Goal: Find specific page/section: Find specific page/section

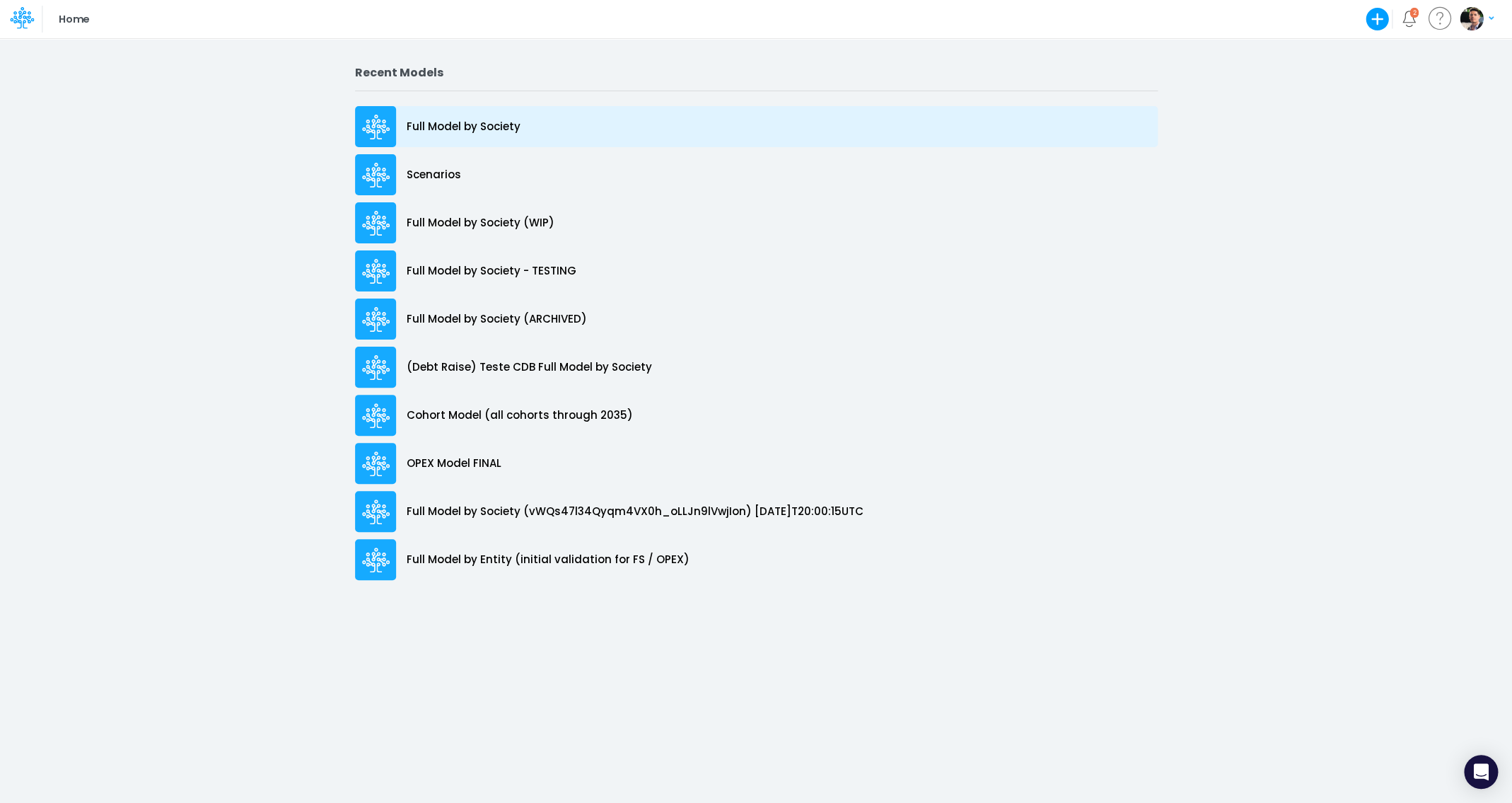
click at [456, 108] on div "Full Model by Society" at bounding box center [756, 126] width 803 height 41
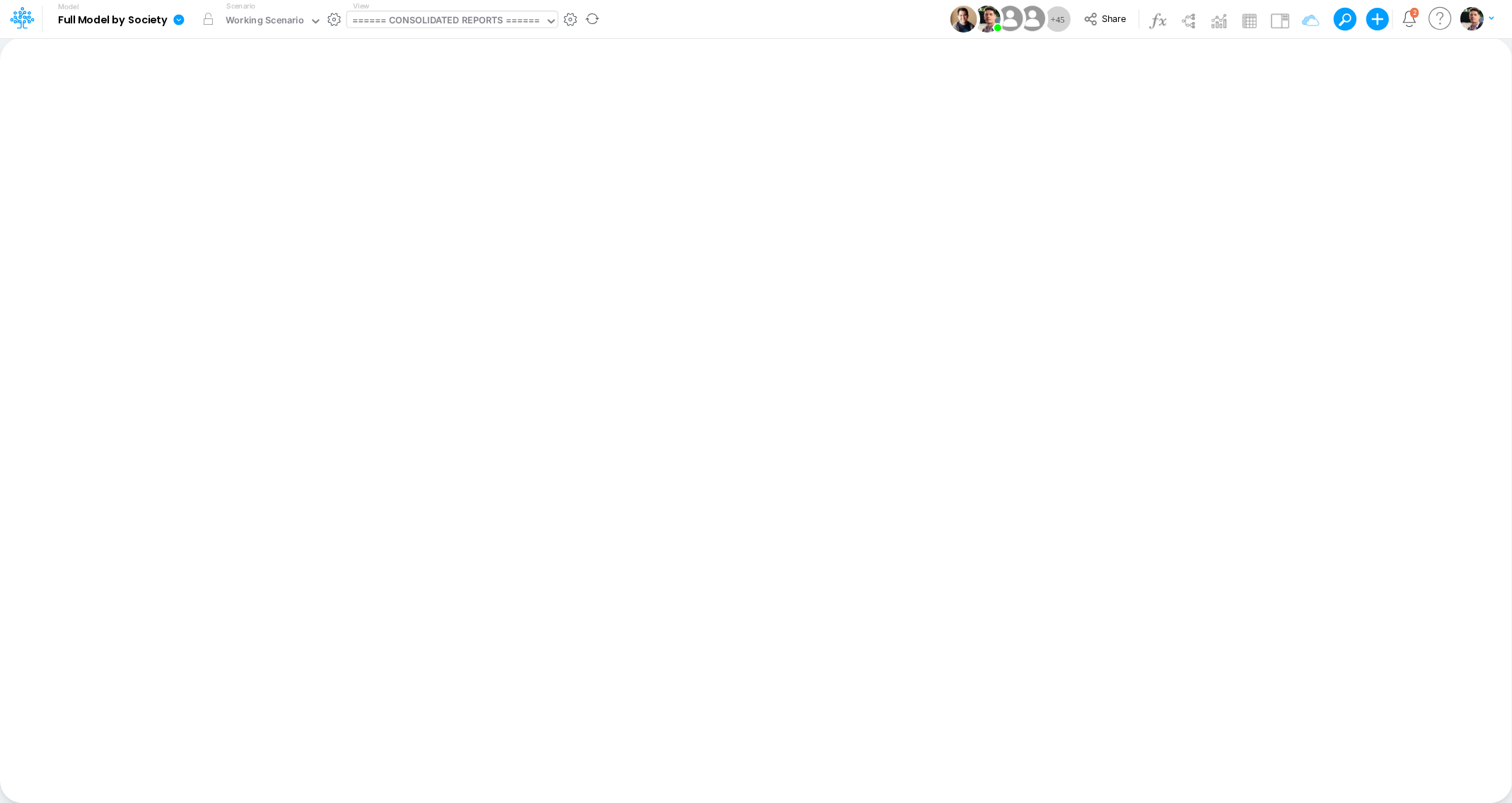
click at [455, 15] on div "====== CONSOLIDATED REPORTS ======" at bounding box center [445, 21] width 187 height 16
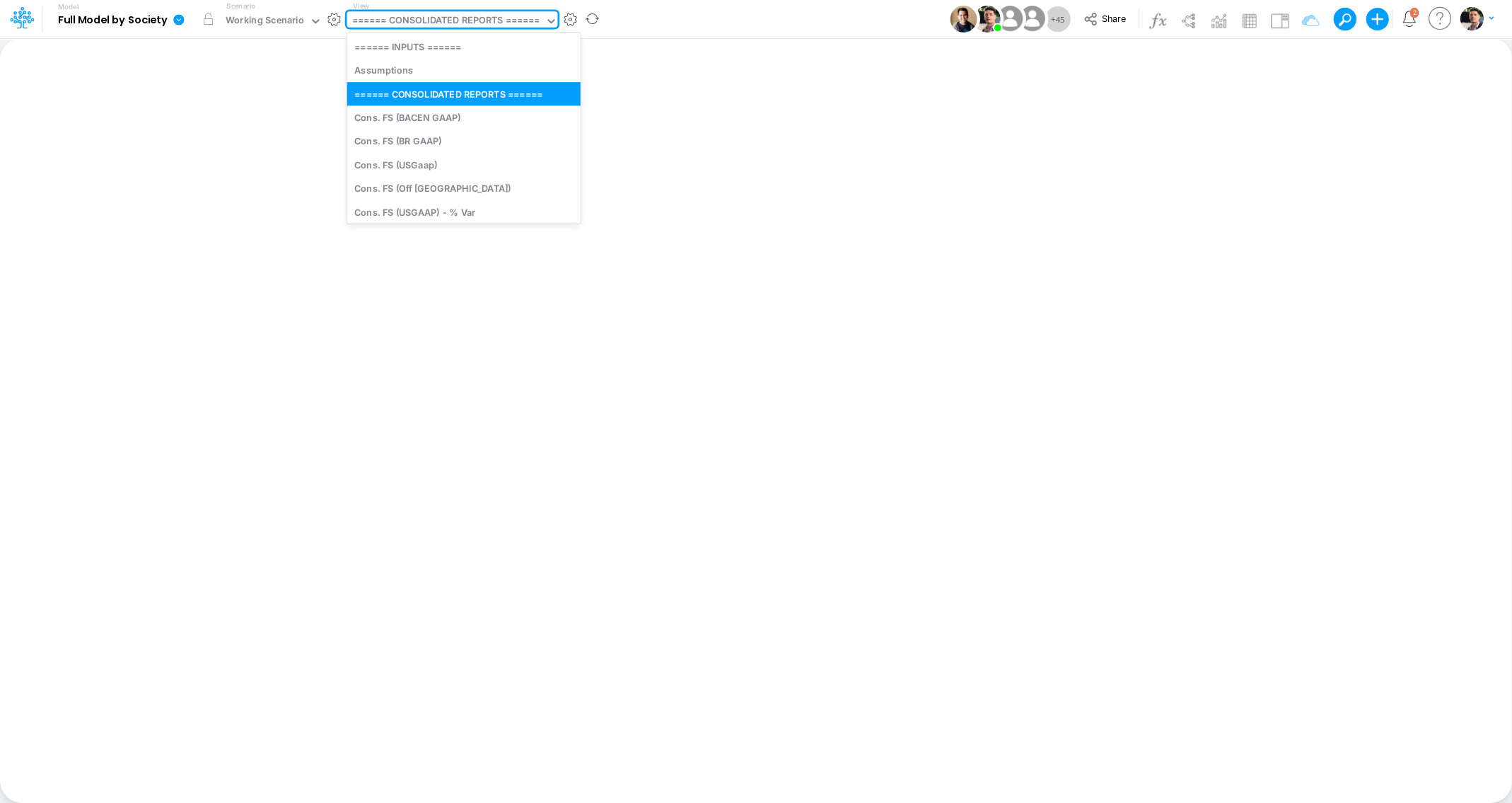
click at [455, 16] on div "====== CONSOLIDATED REPORTS ======" at bounding box center [445, 21] width 187 height 16
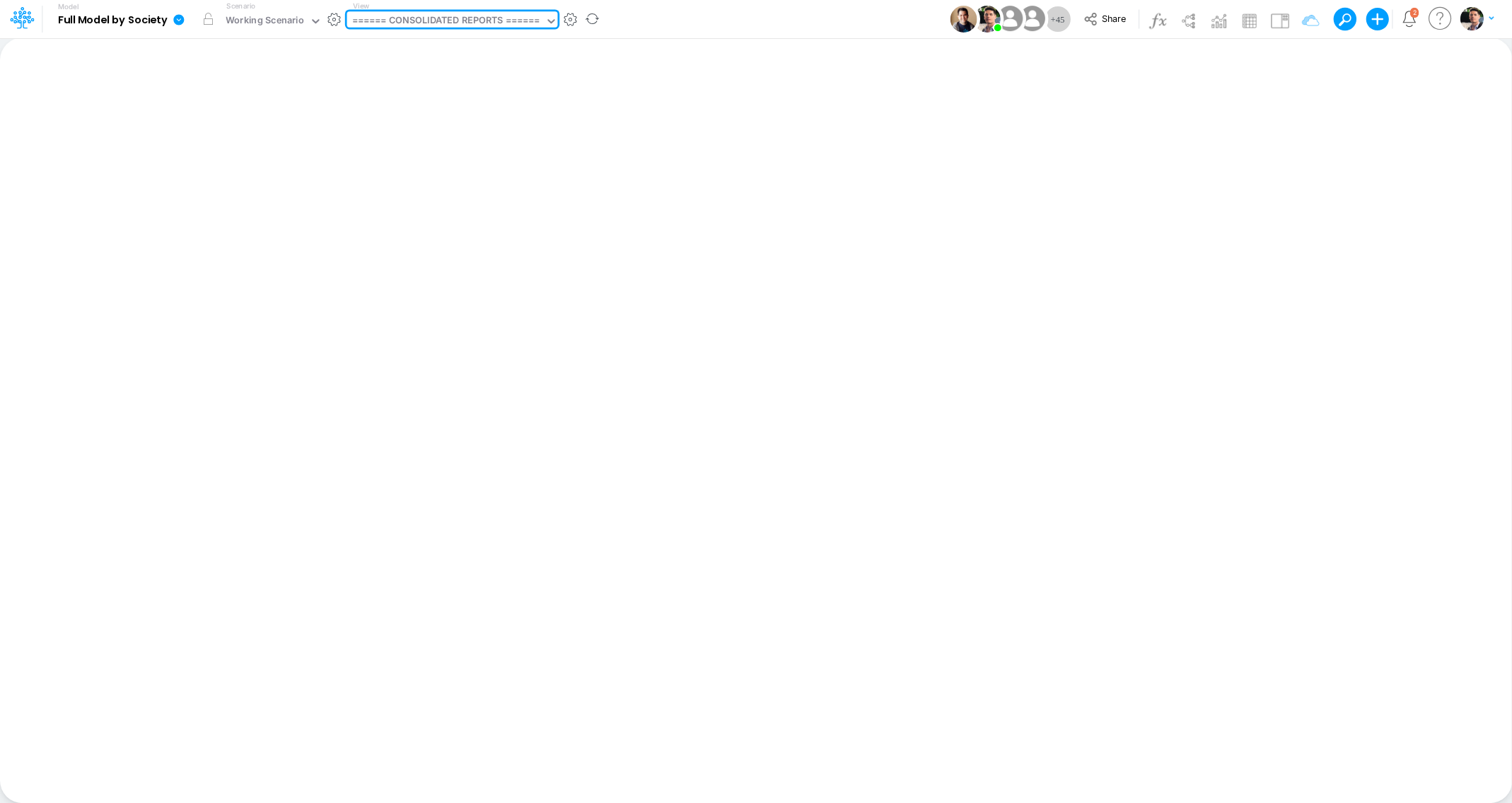
click at [395, 20] on div "====== CONSOLIDATED REPORTS ======" at bounding box center [445, 21] width 187 height 16
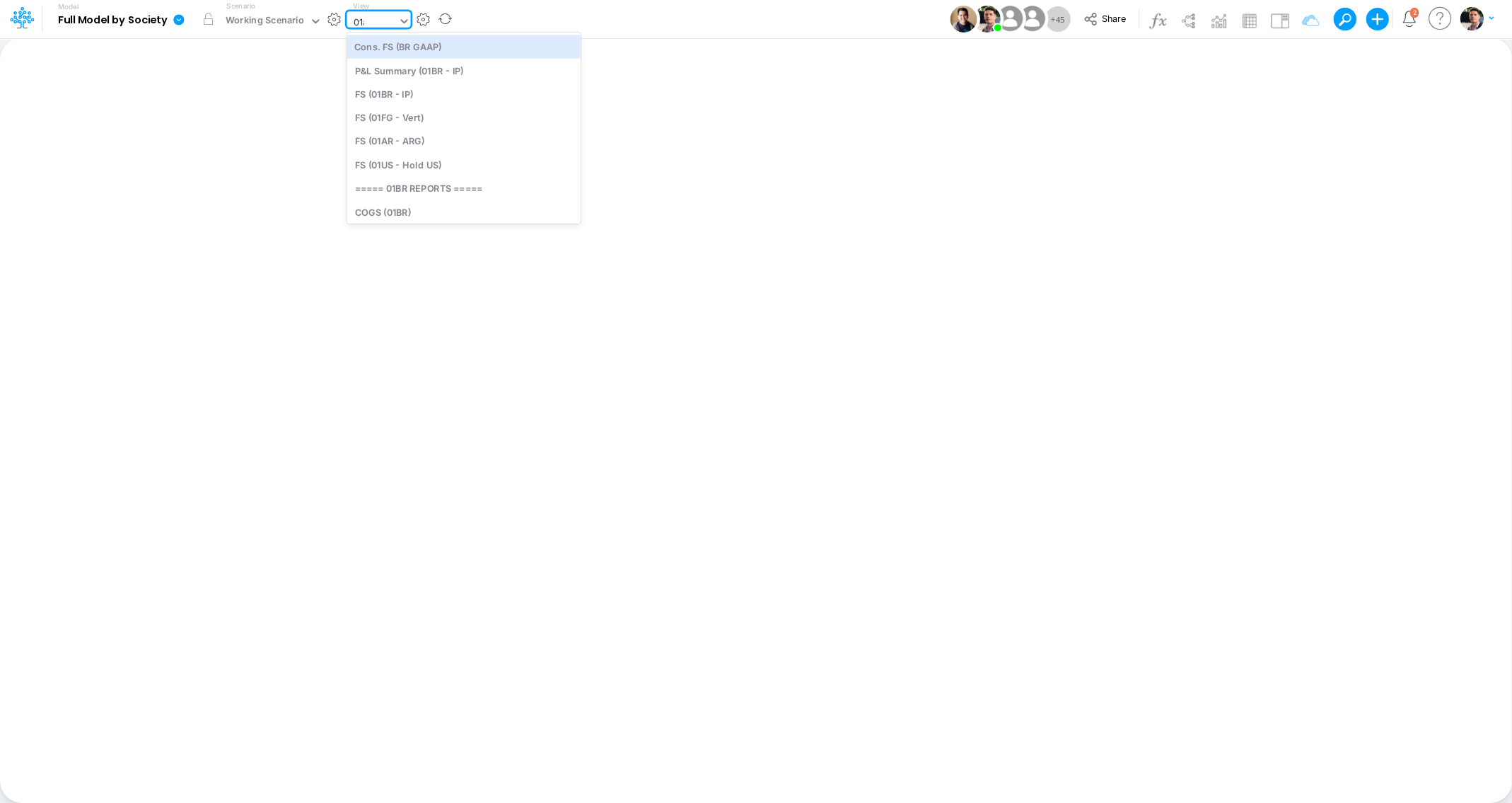
type input "01ar"
click at [403, 49] on div "FS (01AR - ARG)" at bounding box center [442, 46] width 191 height 23
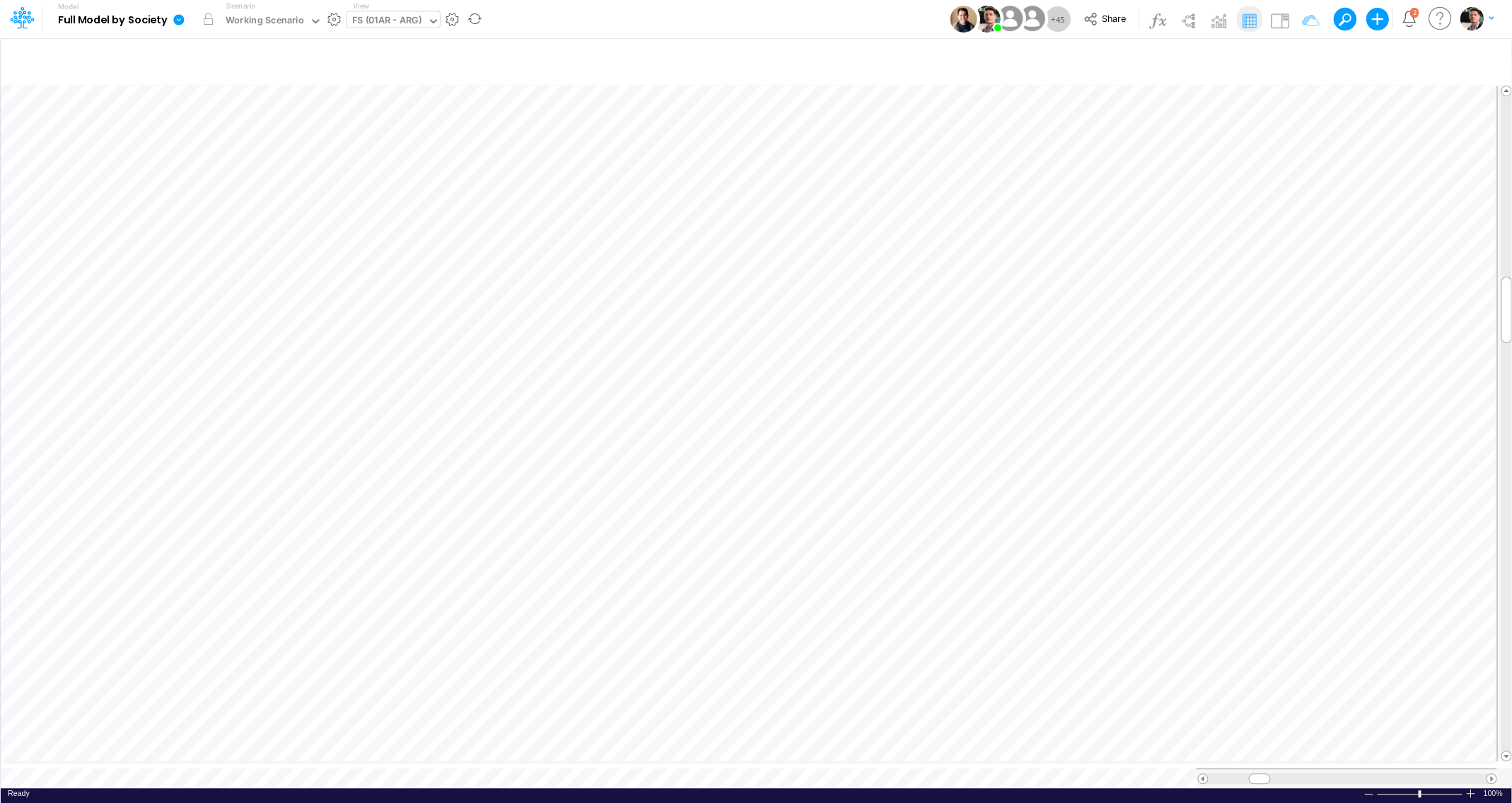
scroll to position [5, 12]
click at [1492, 774] on span at bounding box center [1492, 779] width 9 height 9
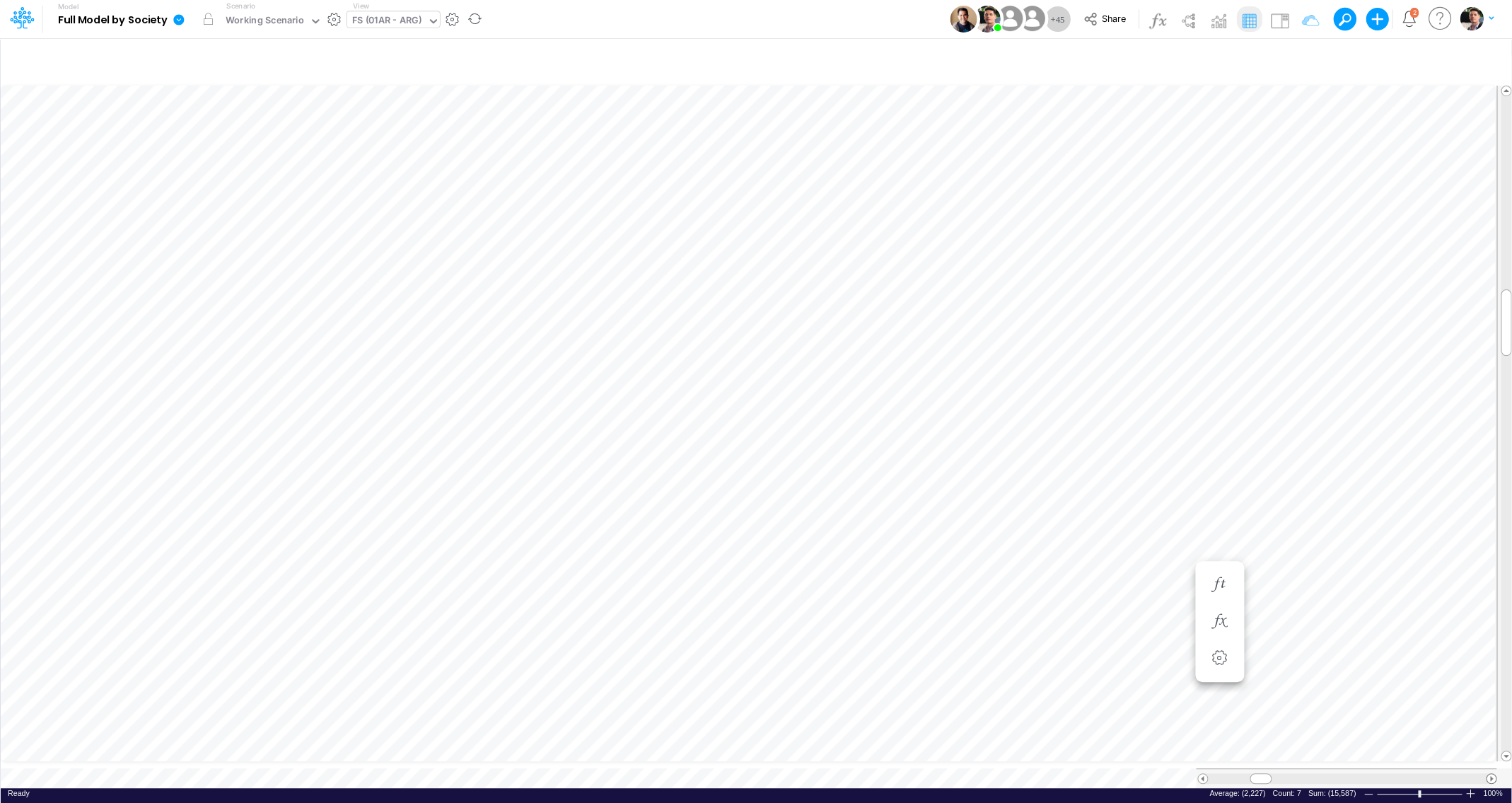
click at [1492, 774] on span at bounding box center [1492, 779] width 9 height 9
click at [385, 21] on div "FS (01AR - ARG)" at bounding box center [387, 21] width 70 height 16
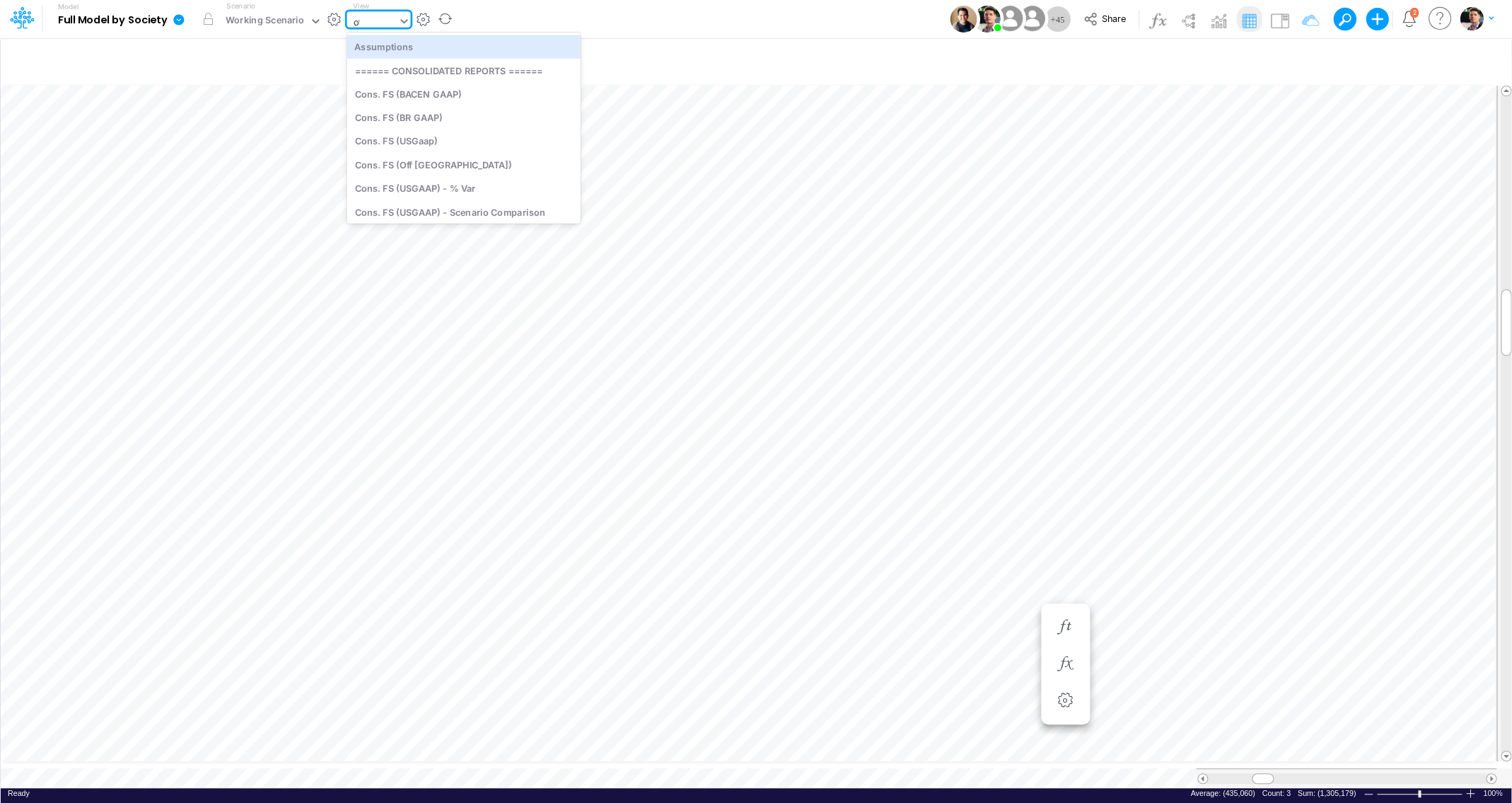
type input "off"
click at [417, 46] on div "Cons. FS (Off Brazil)" at bounding box center [442, 46] width 191 height 23
type input "Consolidated FS - USGAAP"
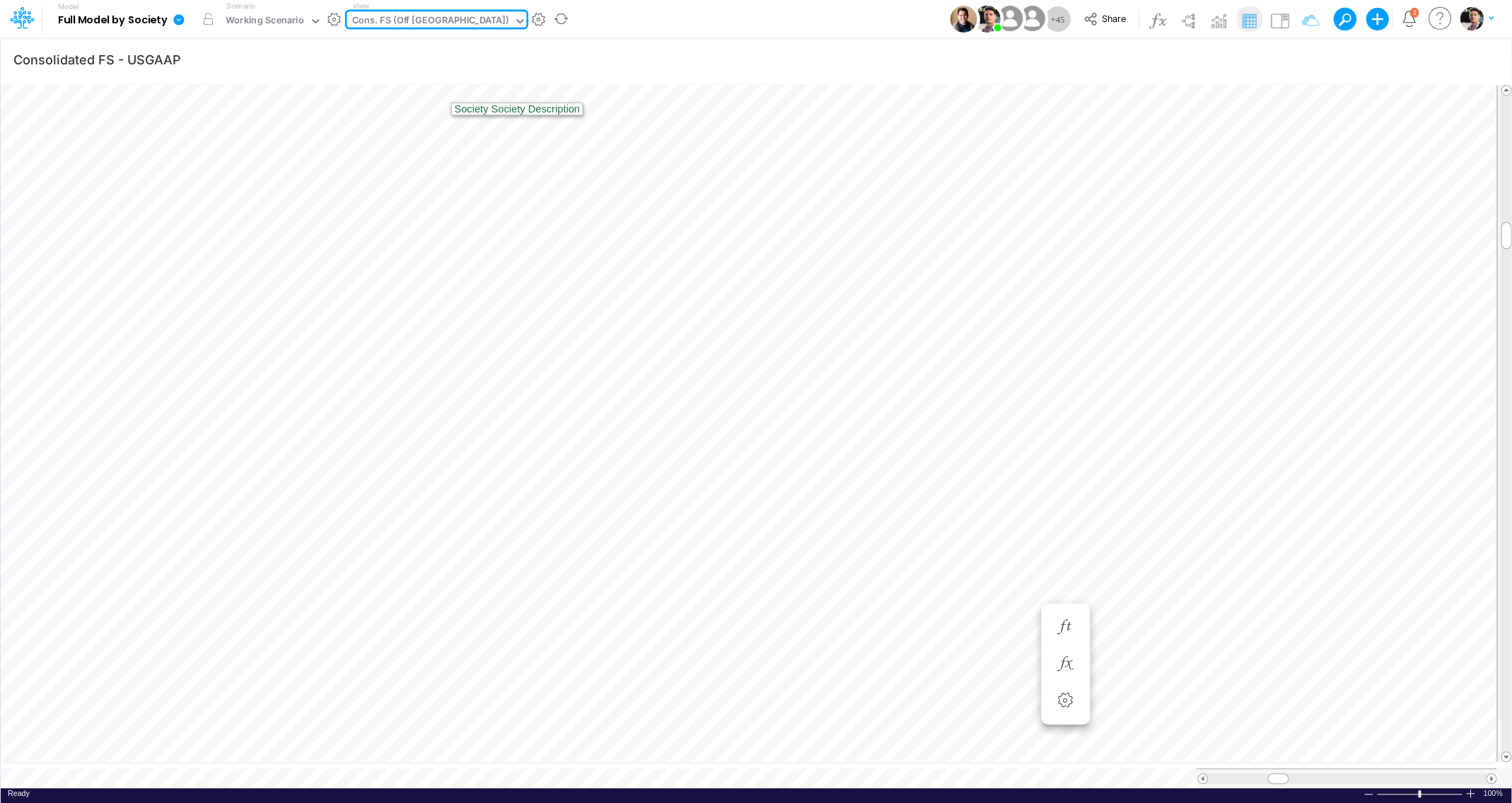
click at [435, 22] on div "Cons. FS (Off Brazil)" at bounding box center [430, 21] width 156 height 16
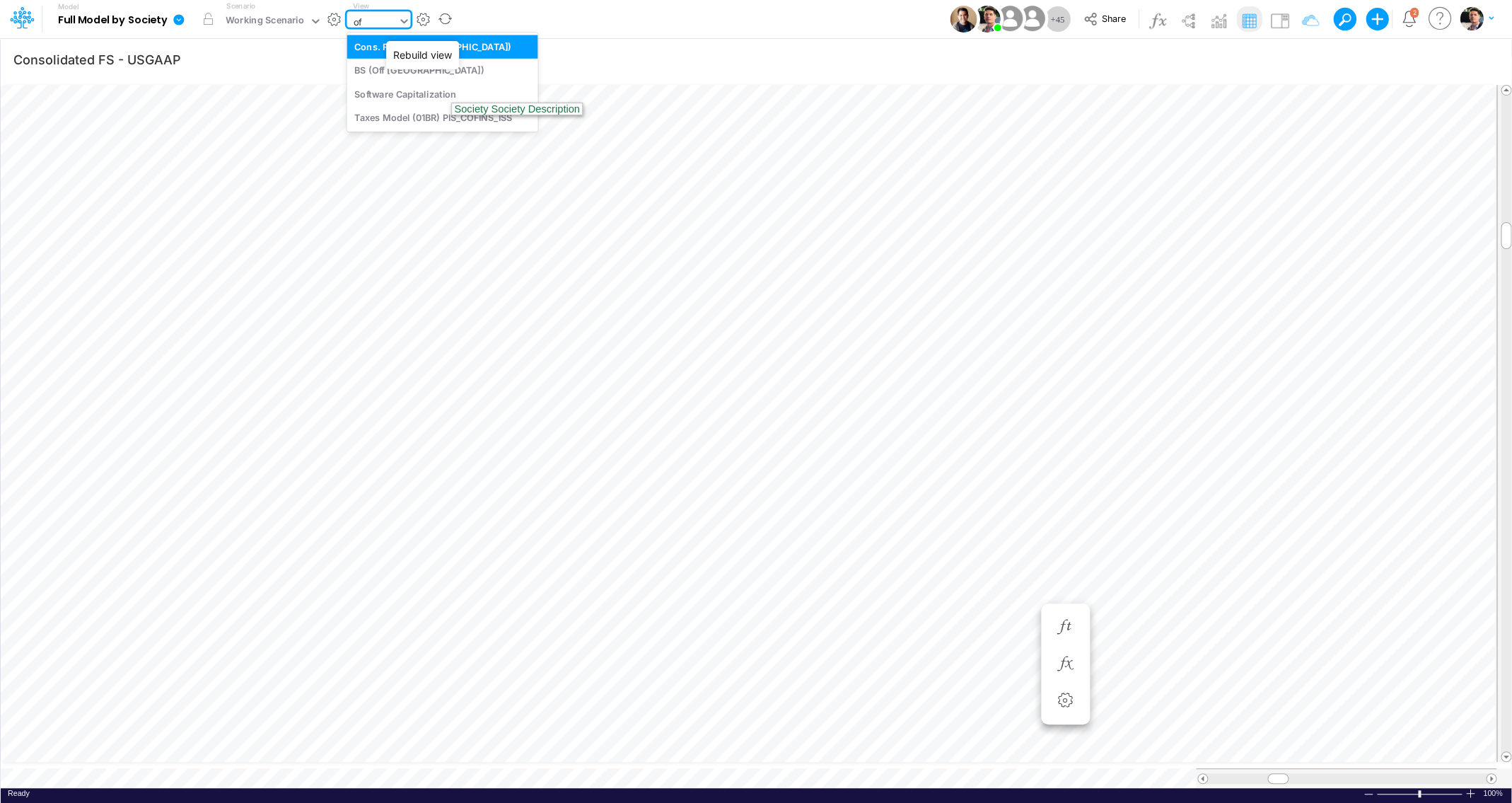
type input "off"
click at [367, 71] on div "BS (Off Brazil)" at bounding box center [442, 70] width 191 height 23
type input "BS (Off Brazil) - Detailed"
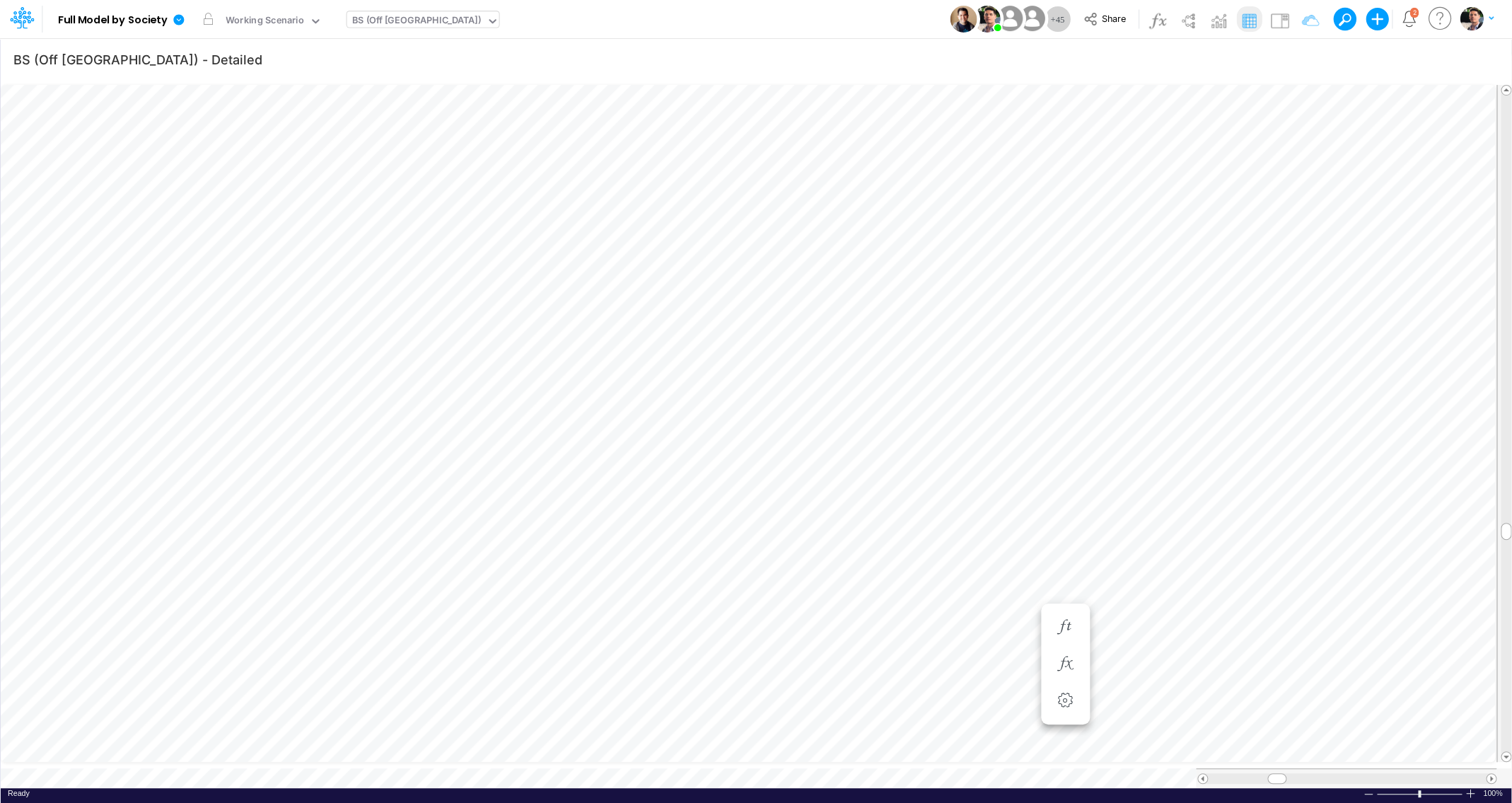
scroll to position [5, 3]
